Goal: Navigation & Orientation: Go to known website

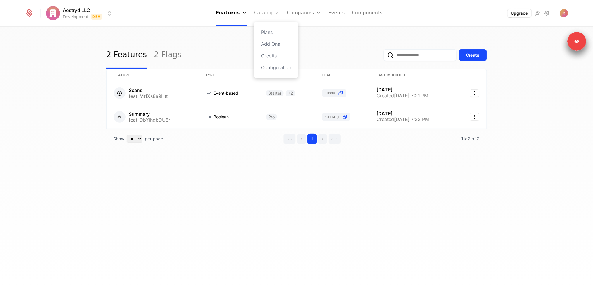
click at [258, 16] on link "Catalog" at bounding box center [267, 13] width 26 height 26
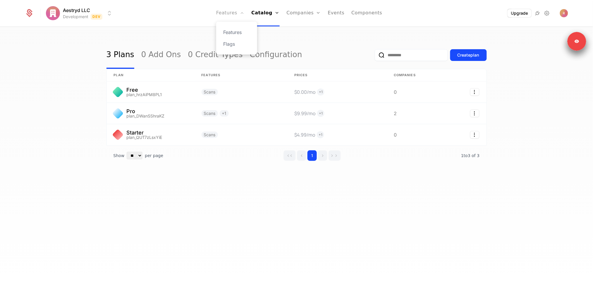
click at [229, 15] on link "Features" at bounding box center [230, 13] width 28 height 26
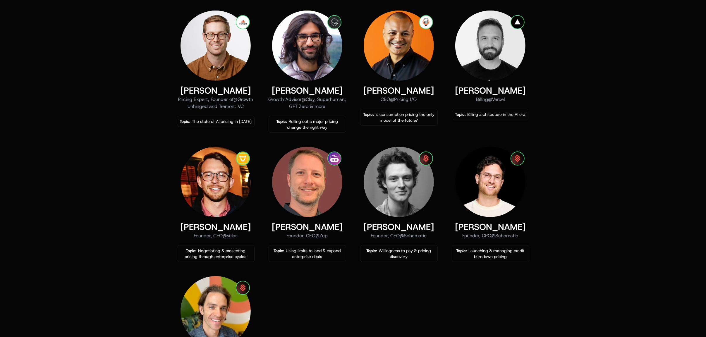
scroll to position [304, 0]
